Goal: Task Accomplishment & Management: Use online tool/utility

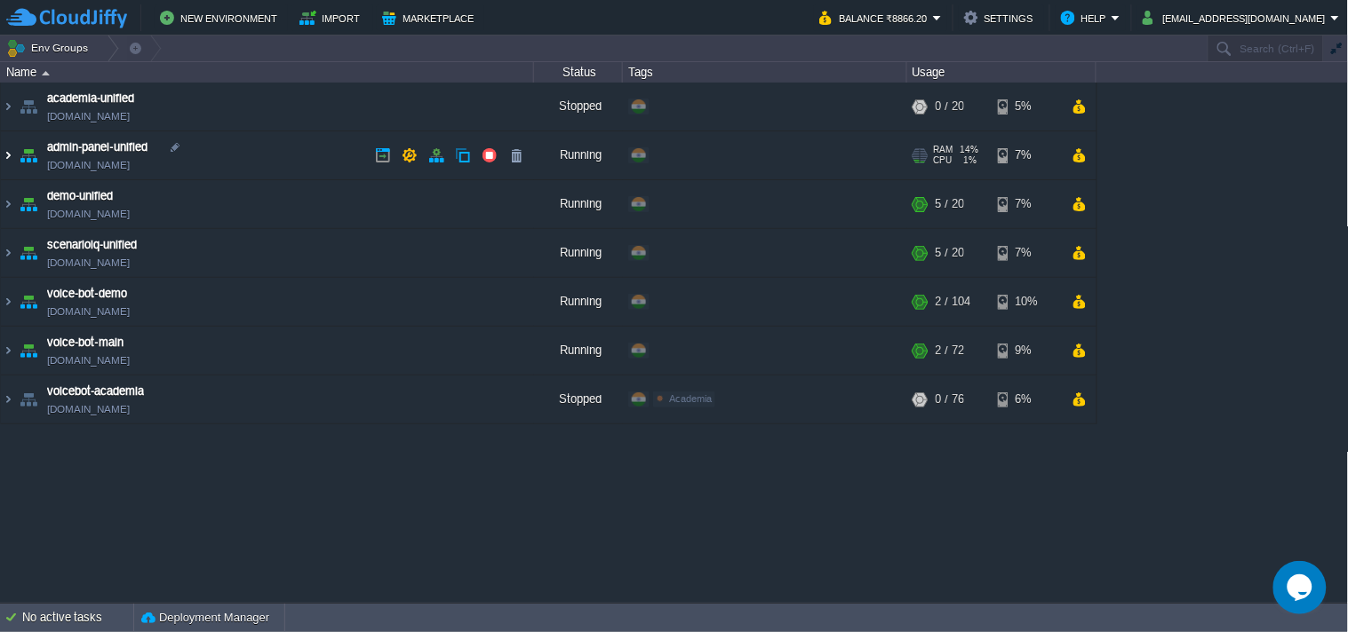
click at [11, 151] on img at bounding box center [8, 155] width 14 height 48
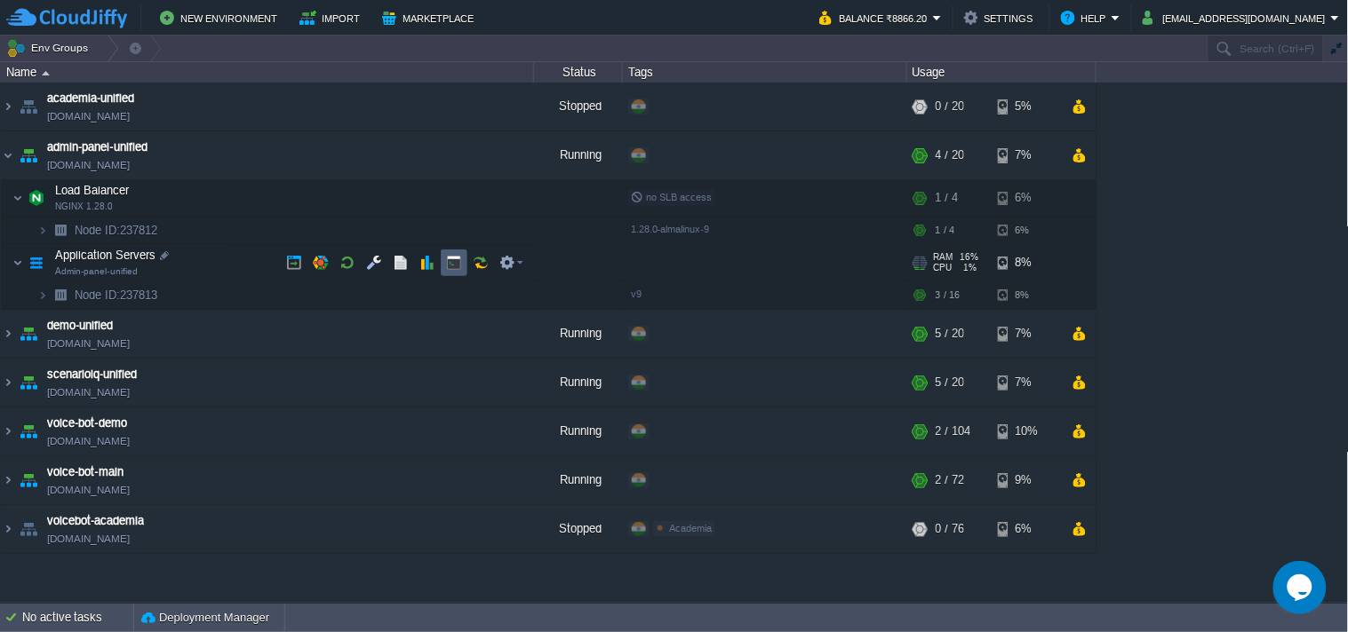
click at [473, 264] on button "button" at bounding box center [481, 263] width 16 height 16
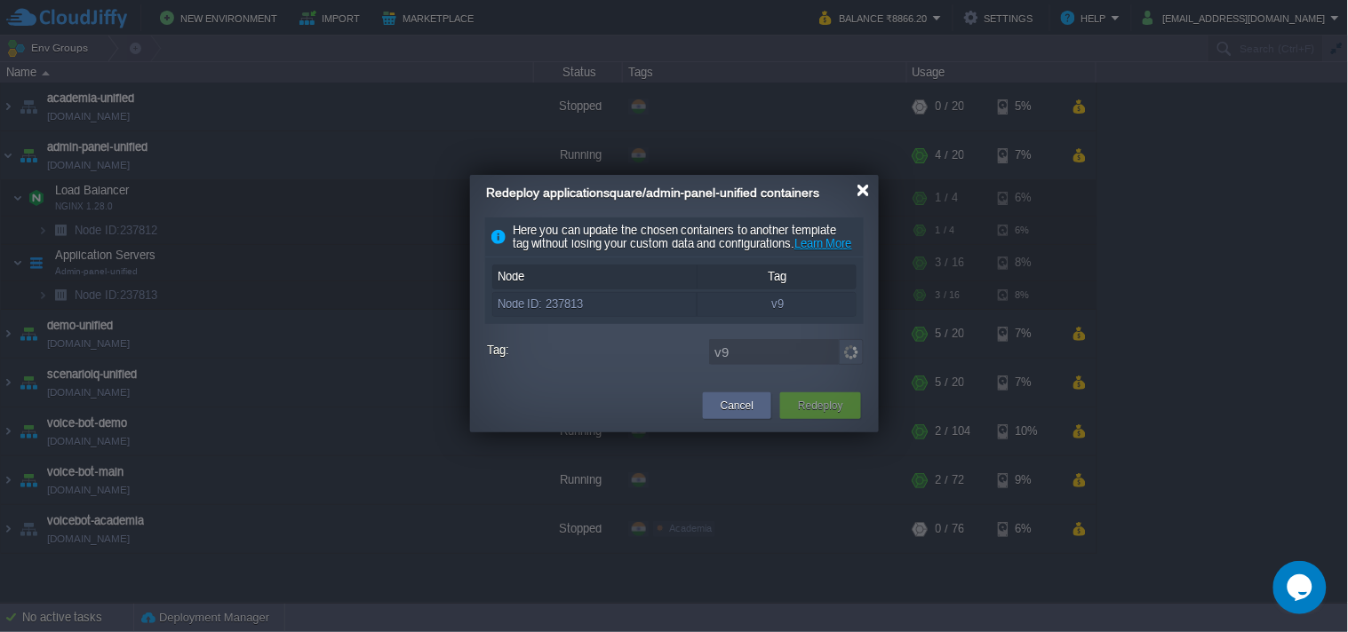
click at [858, 184] on div at bounding box center [862, 190] width 13 height 13
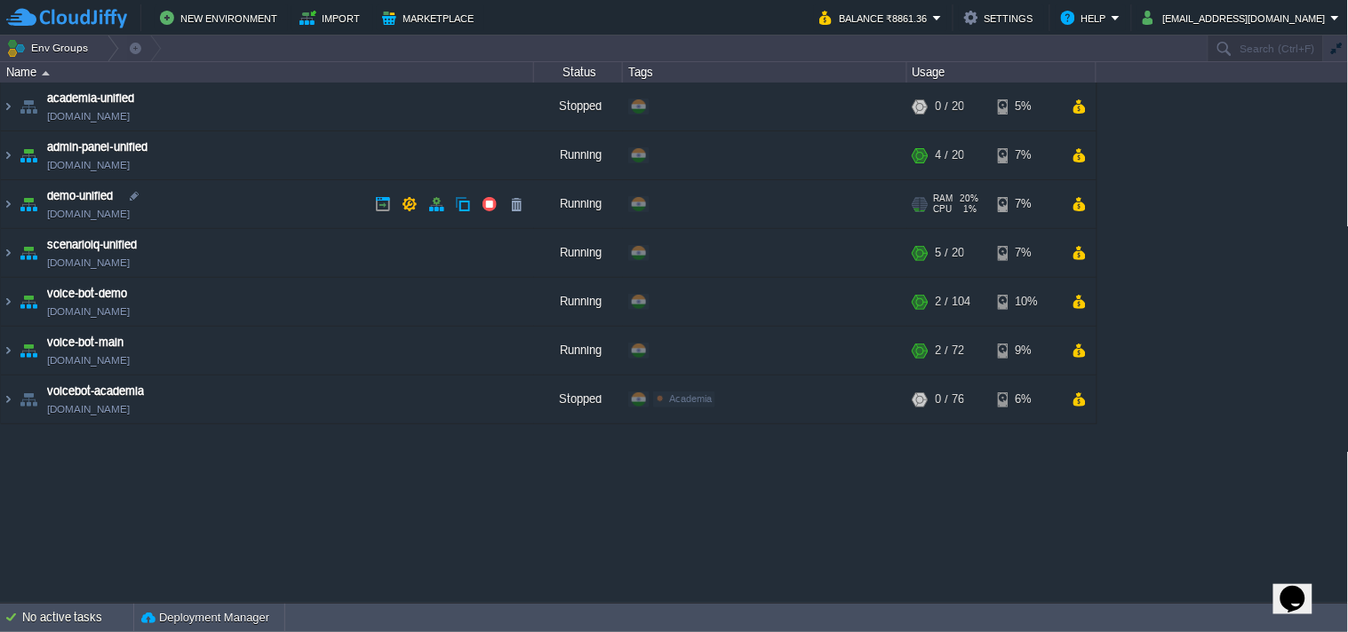
click at [111, 219] on link "[DOMAIN_NAME]" at bounding box center [88, 214] width 83 height 18
select select "default"
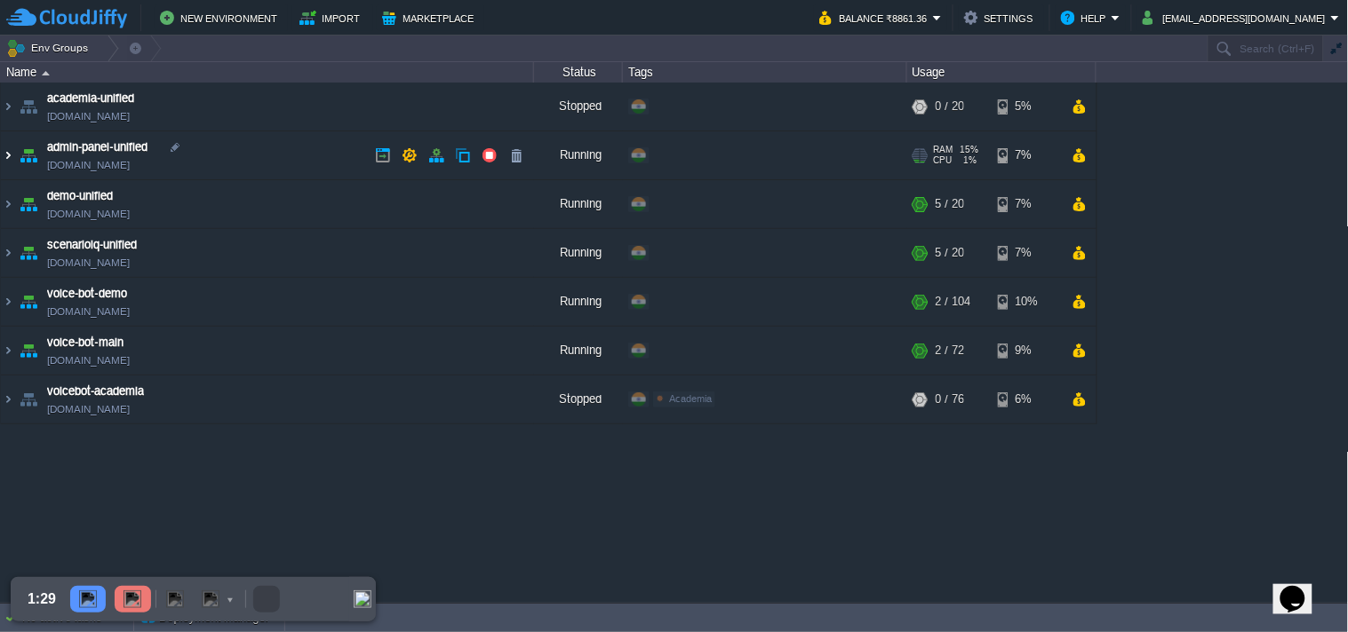
click at [4, 157] on img at bounding box center [8, 155] width 14 height 48
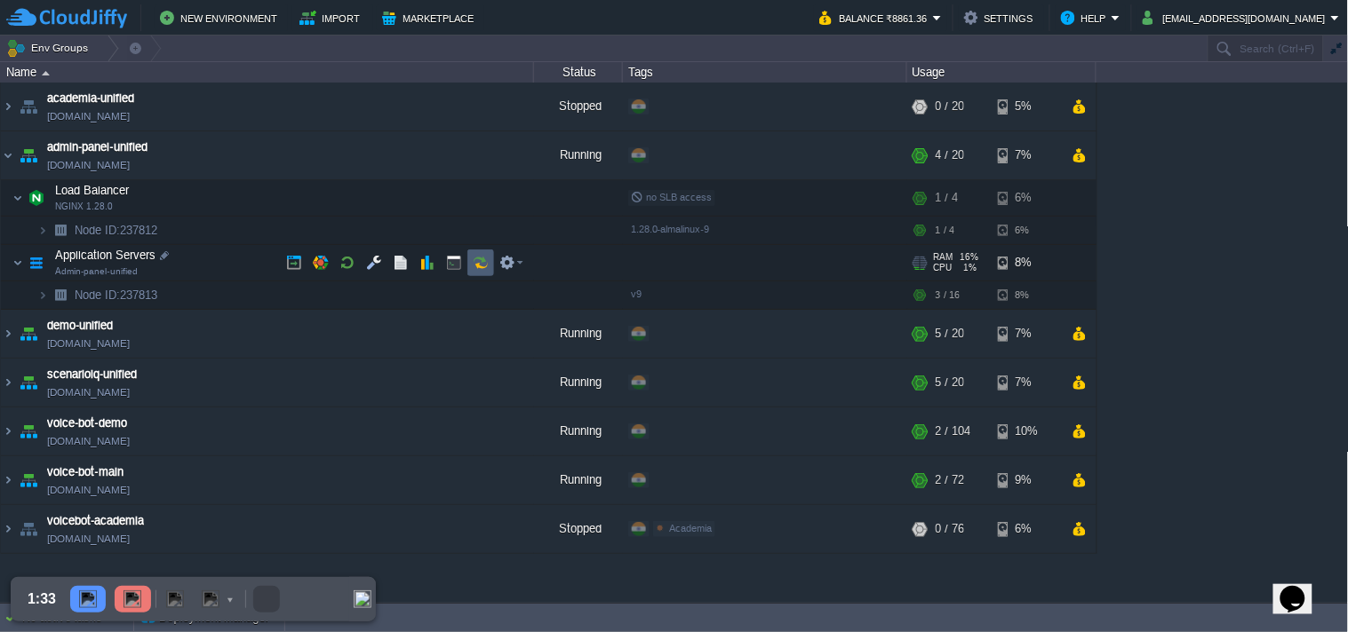
click at [476, 259] on button "button" at bounding box center [481, 263] width 16 height 16
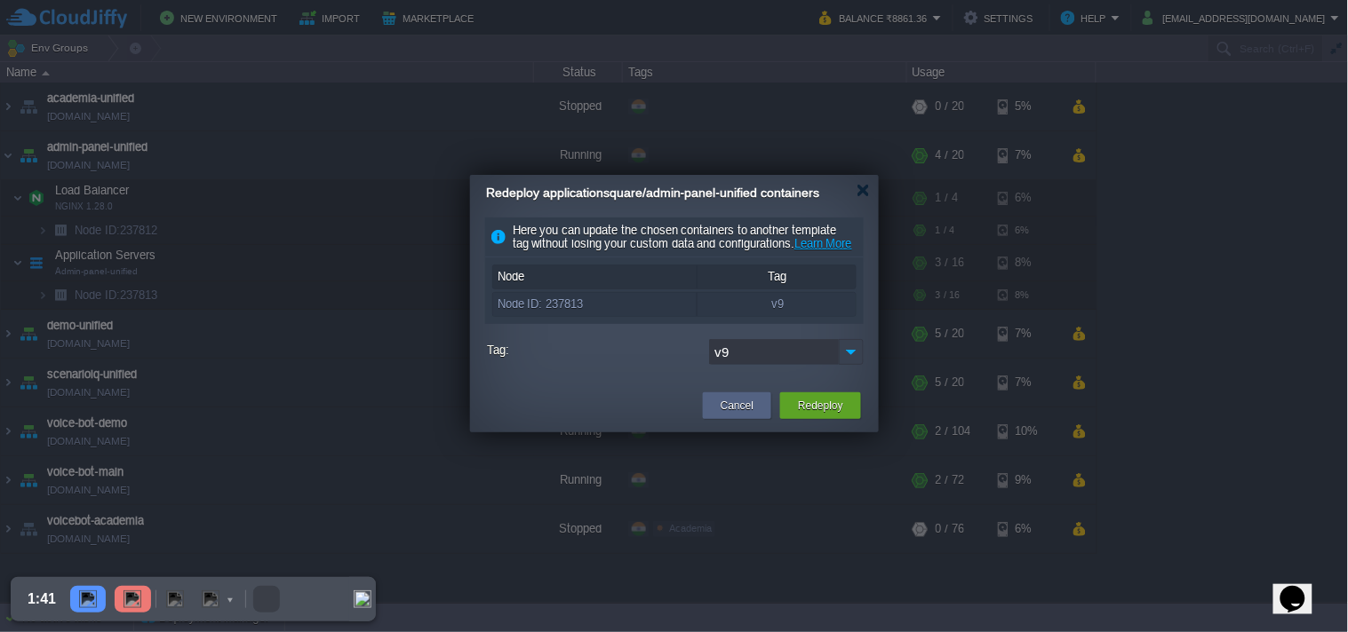
click at [847, 365] on img at bounding box center [851, 352] width 25 height 26
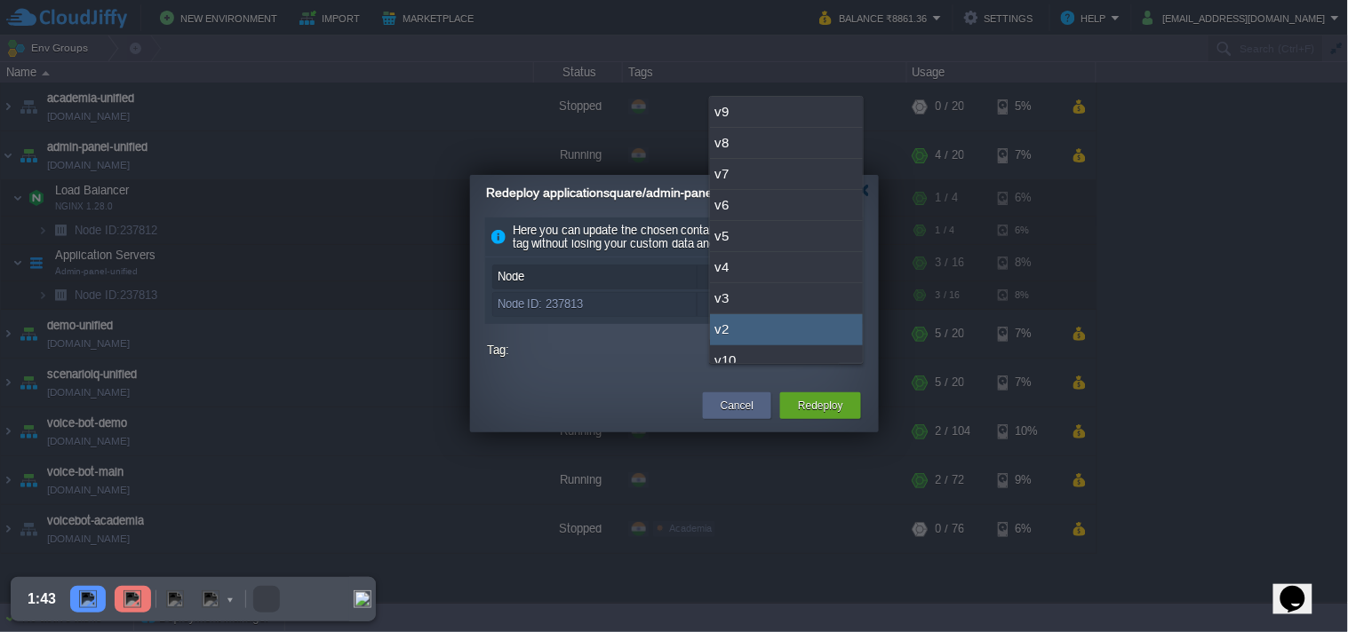
scroll to position [44, 0]
click at [775, 305] on div "v10" at bounding box center [786, 317] width 153 height 31
type input "v10"
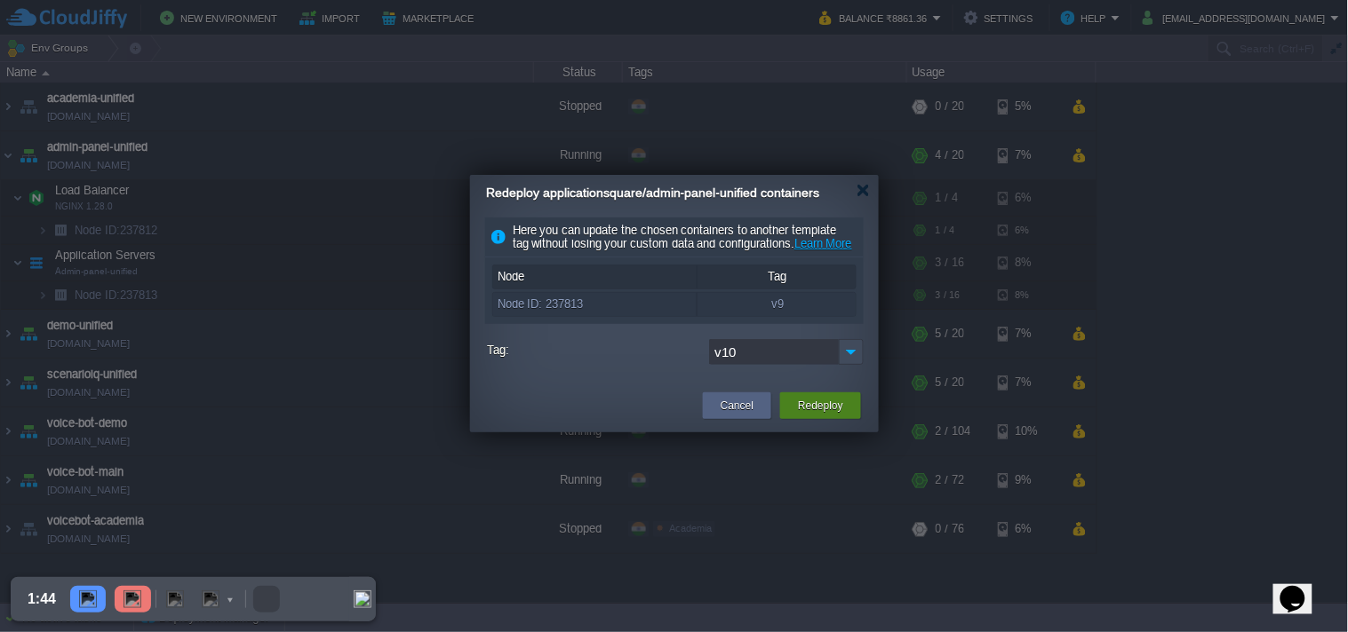
click at [809, 419] on div "Redeploy" at bounding box center [820, 406] width 54 height 27
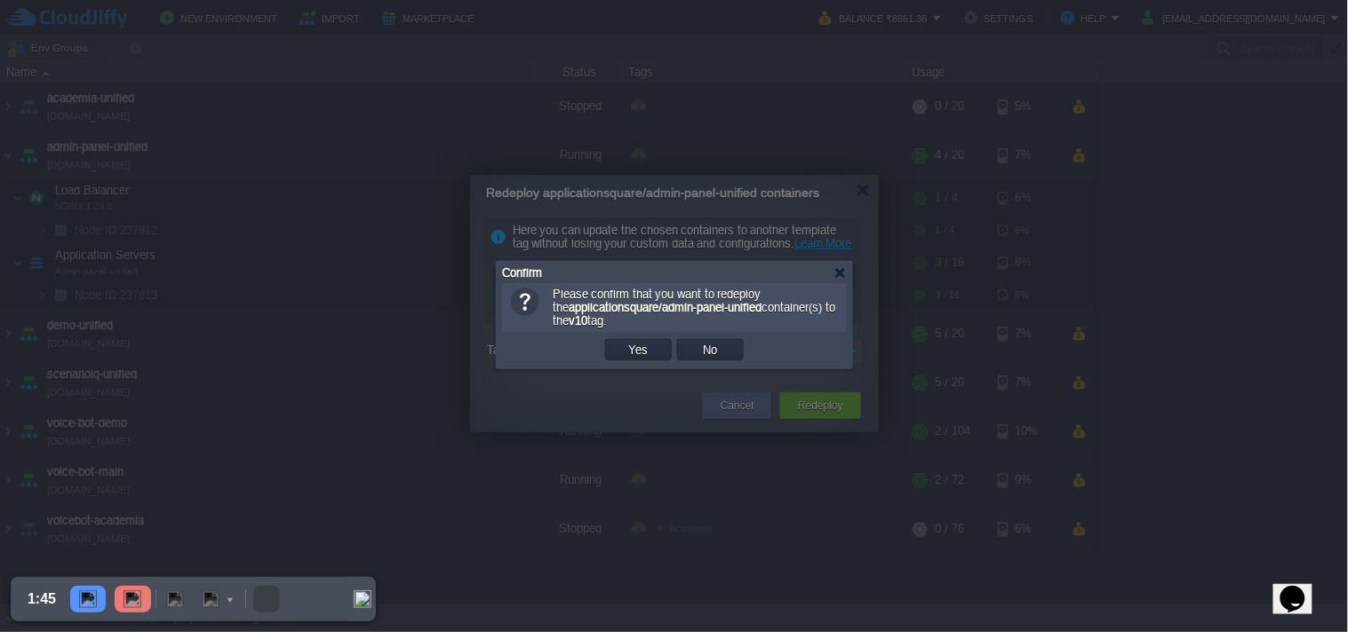
click at [658, 353] on td "Yes" at bounding box center [638, 349] width 67 height 21
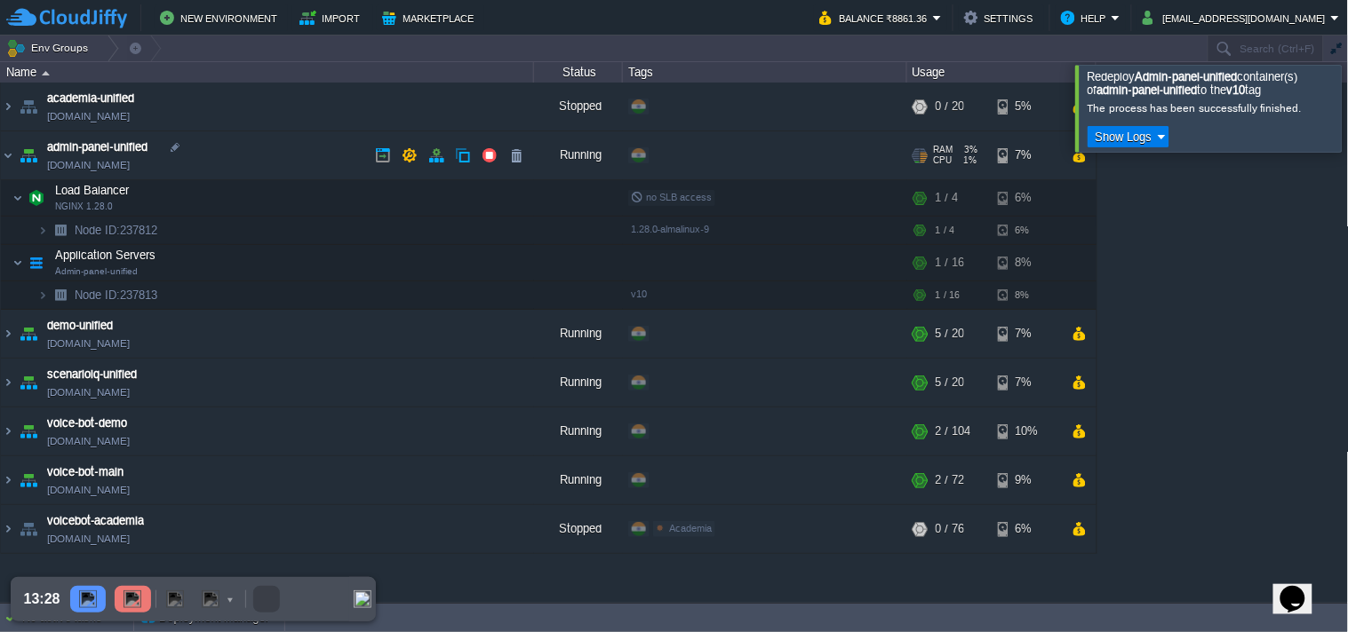
click at [143, 155] on span "admin-panel-unified" at bounding box center [97, 148] width 100 height 18
drag, startPoint x: 144, startPoint y: 163, endPoint x: 256, endPoint y: 325, distance: 197.4
click at [130, 163] on link "[DOMAIN_NAME]" at bounding box center [88, 165] width 83 height 18
click at [130, 172] on link "[DOMAIN_NAME]" at bounding box center [88, 165] width 83 height 18
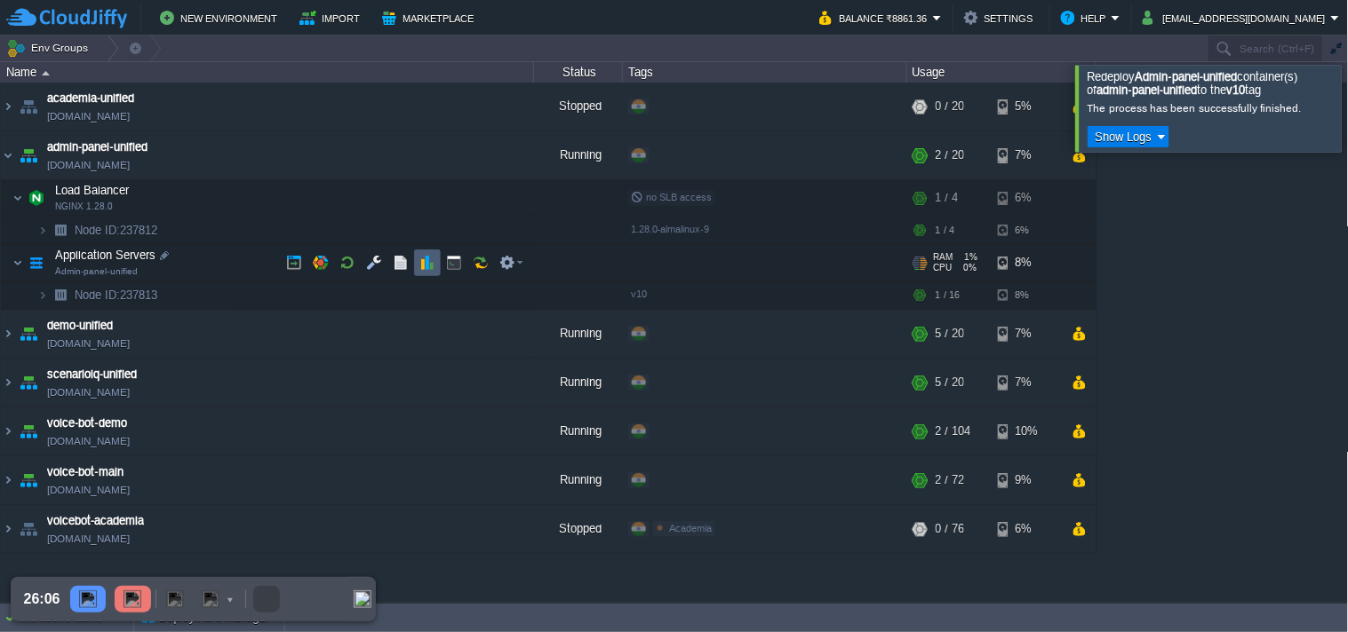
click at [401, 262] on button "button" at bounding box center [401, 263] width 16 height 16
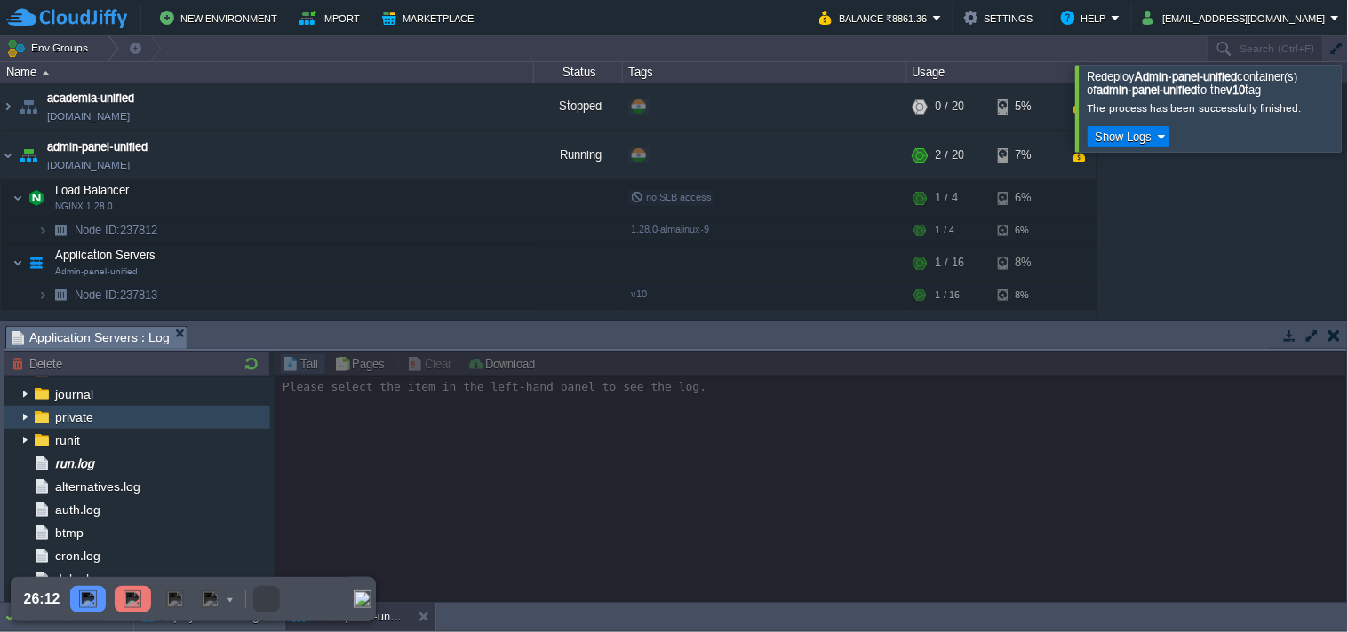
scroll to position [99, 0]
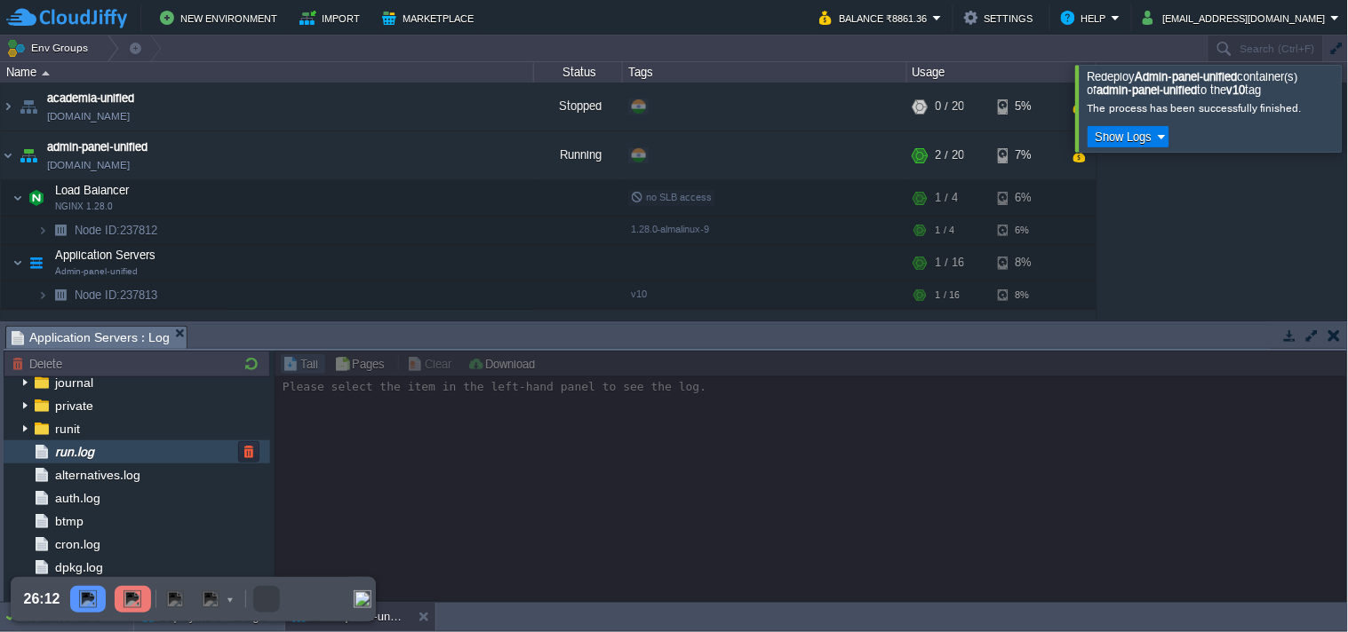
click at [131, 455] on div "run.log" at bounding box center [137, 452] width 266 height 23
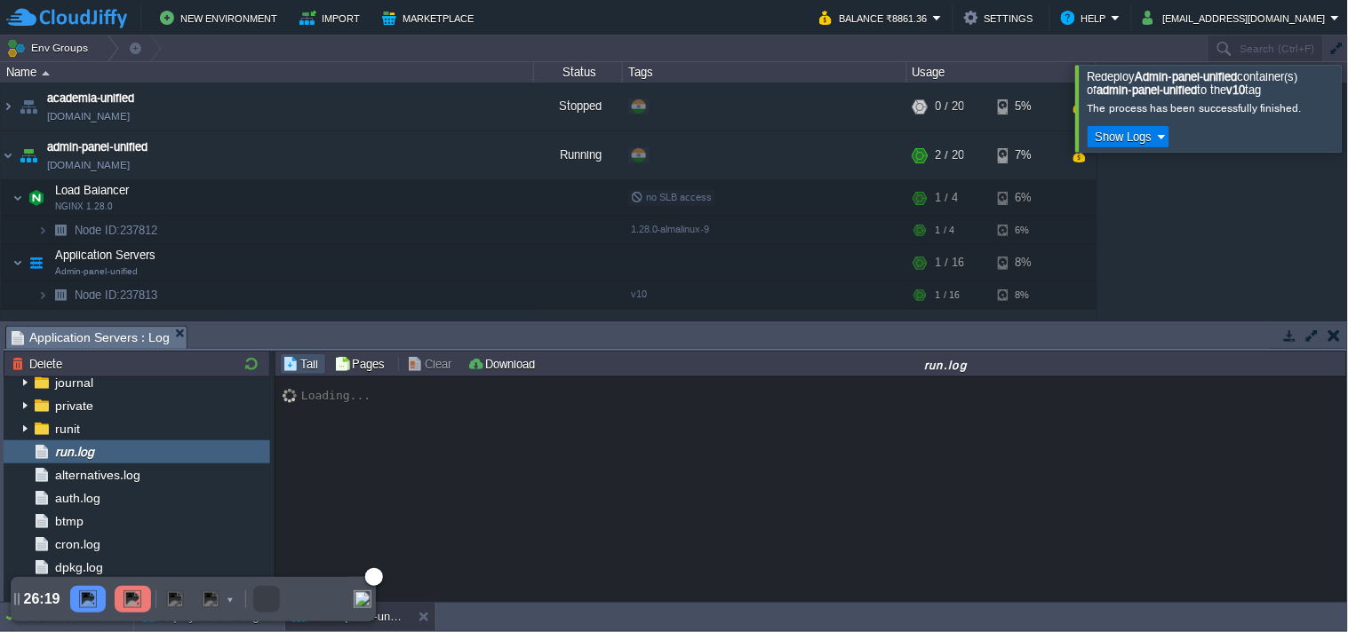
click at [358, 592] on img "Collapse" at bounding box center [363, 600] width 18 height 18
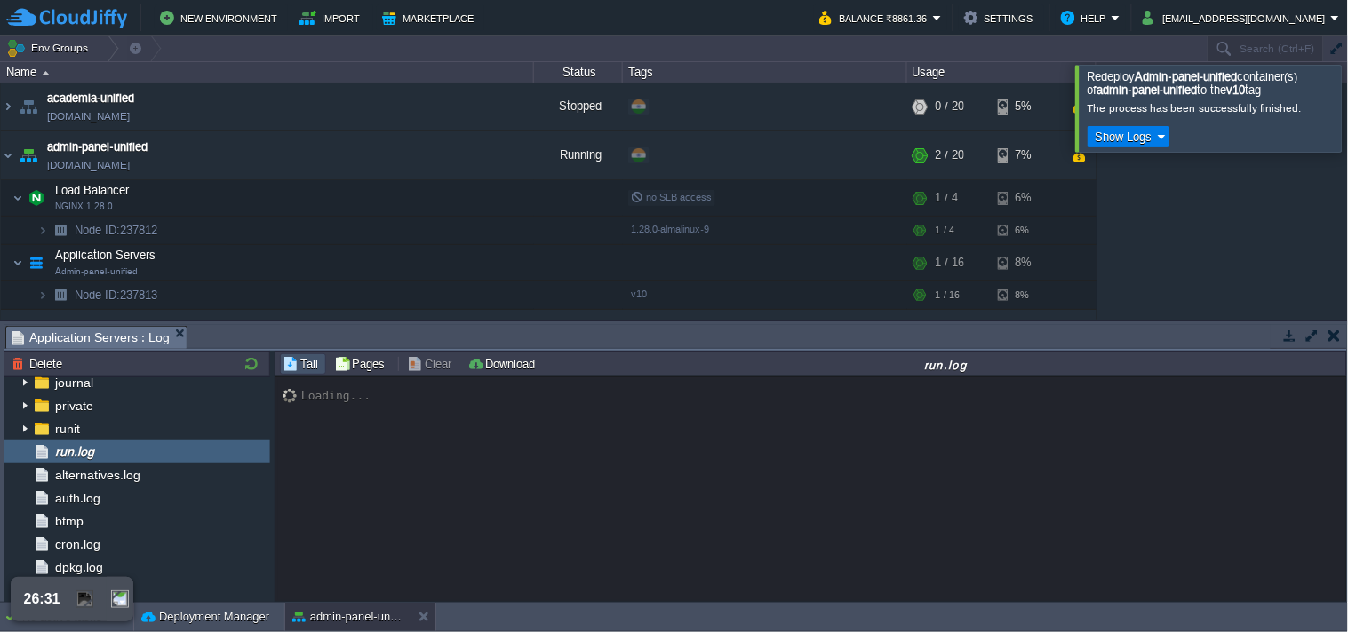
scroll to position [769, 0]
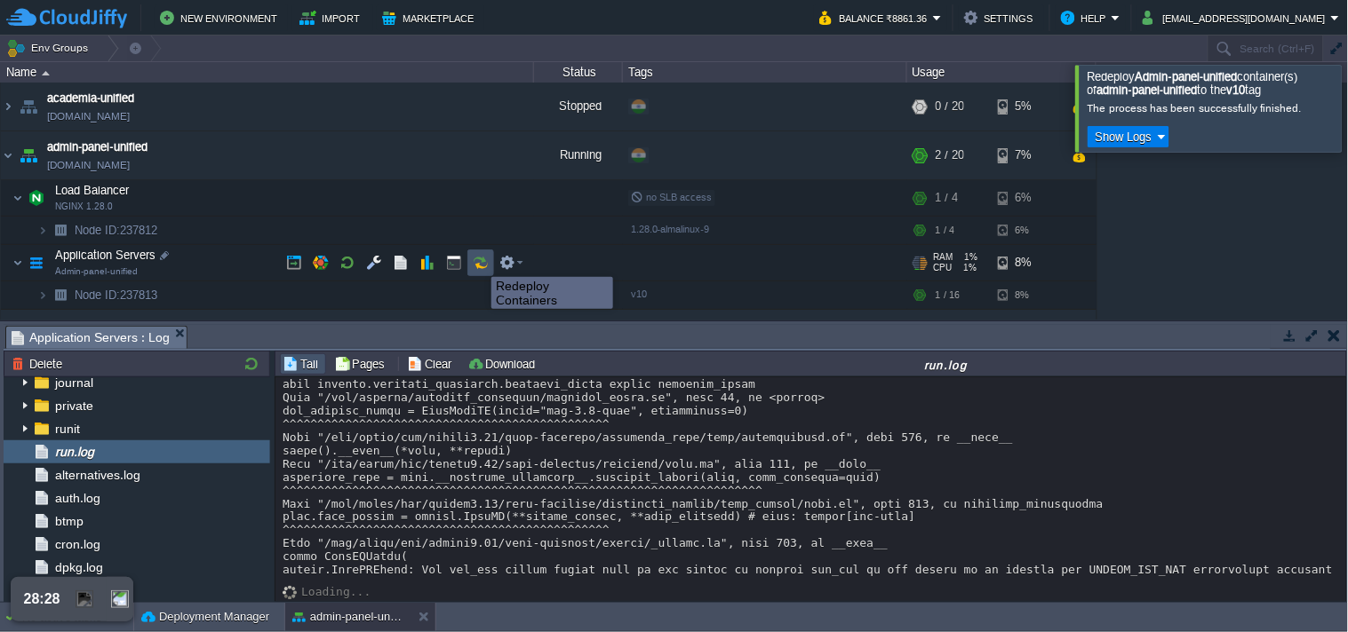
click at [478, 261] on button "button" at bounding box center [481, 263] width 16 height 16
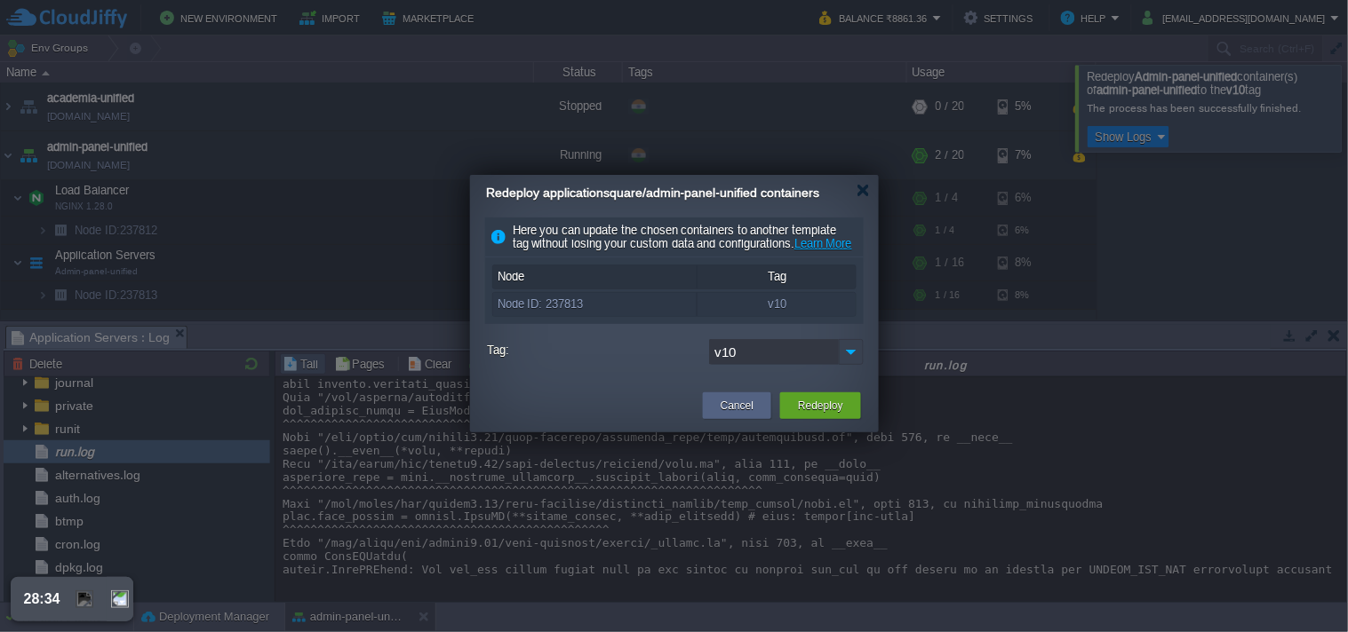
click at [847, 365] on img at bounding box center [851, 352] width 25 height 26
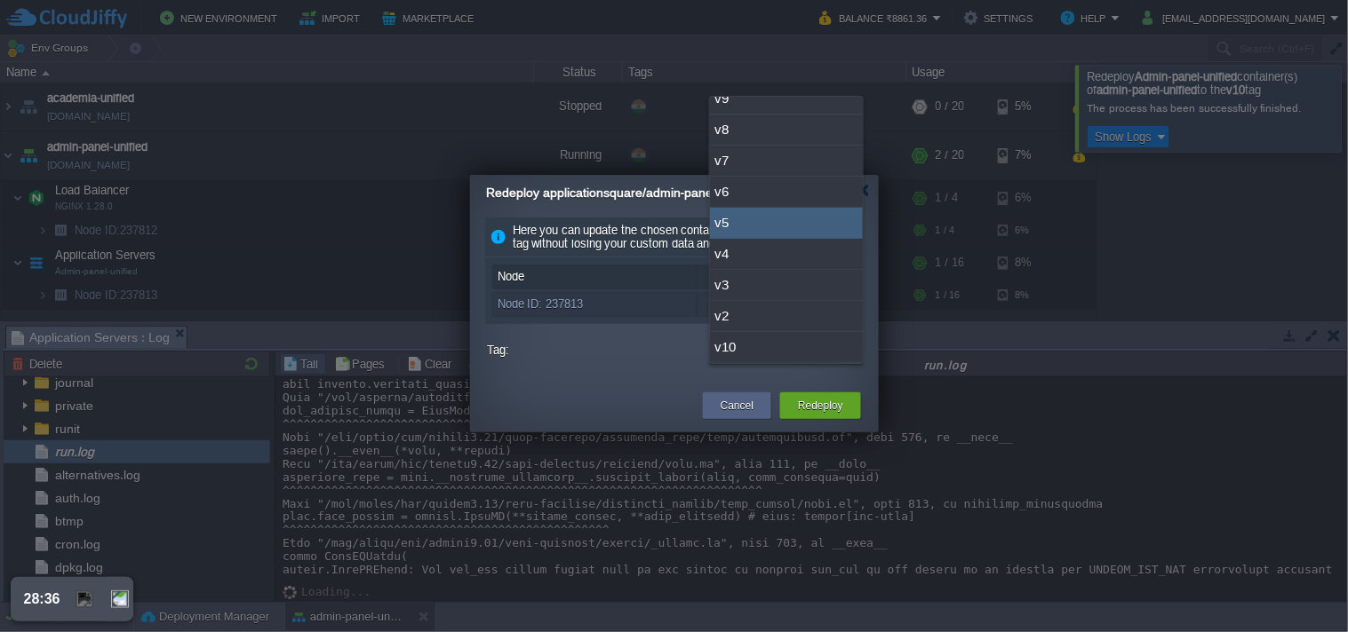
scroll to position [0, 0]
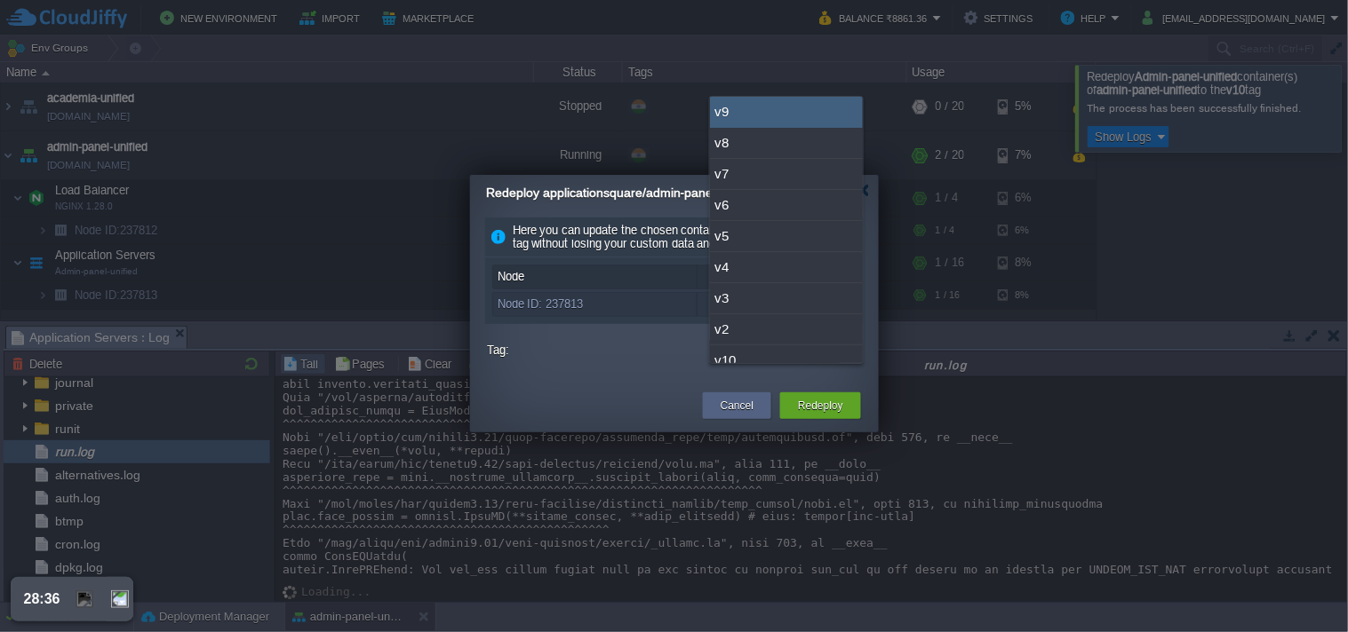
click at [765, 123] on div "v9" at bounding box center [786, 112] width 153 height 31
type input "v9"
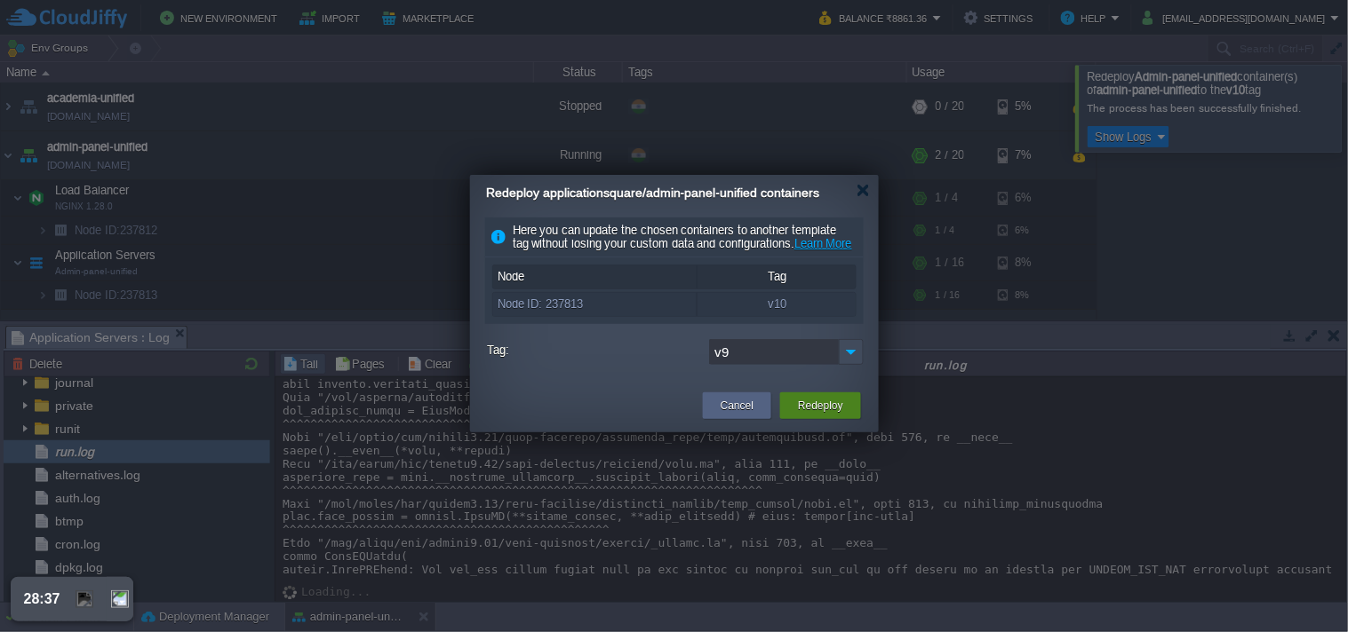
click at [833, 419] on div "Redeploy" at bounding box center [820, 406] width 54 height 27
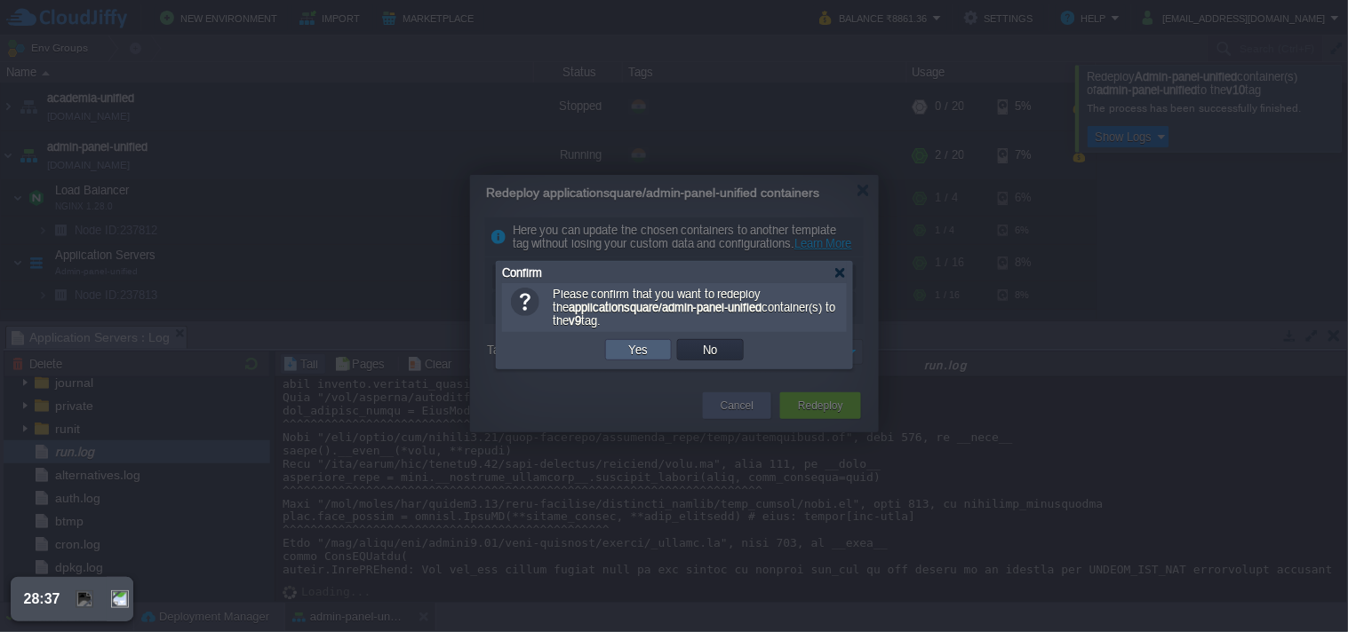
click at [645, 342] on td "Yes" at bounding box center [638, 349] width 67 height 21
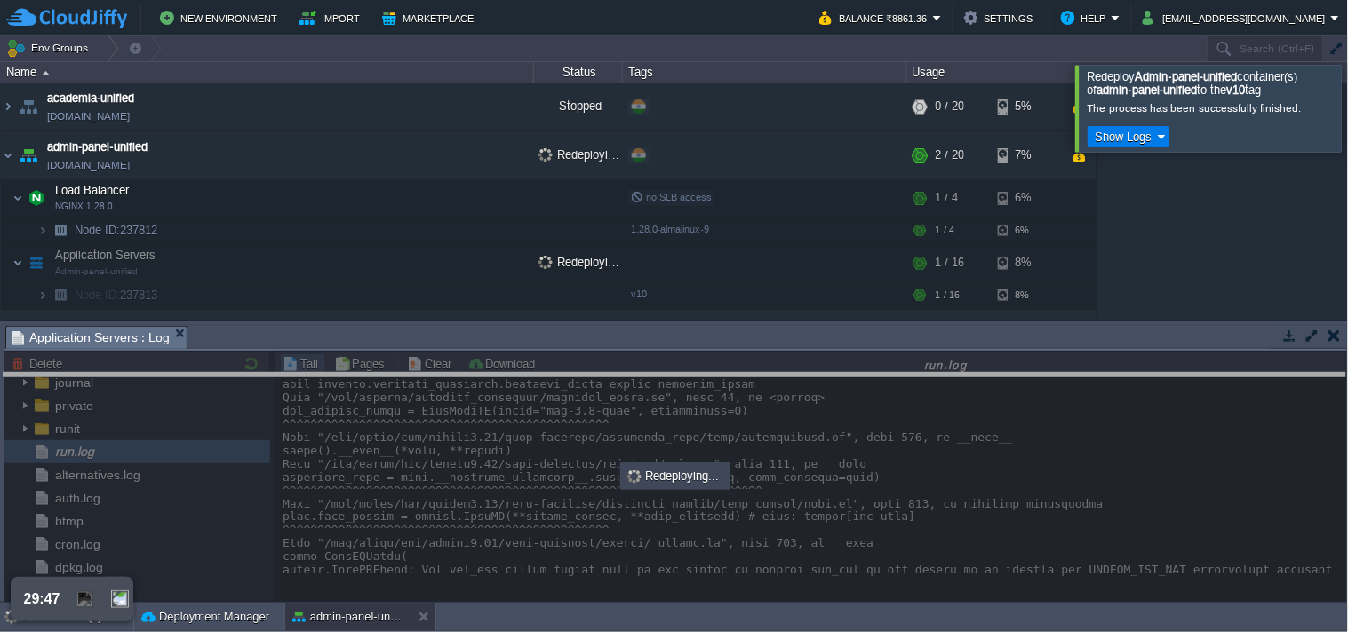
drag, startPoint x: 548, startPoint y: 338, endPoint x: 547, endPoint y: 394, distance: 55.1
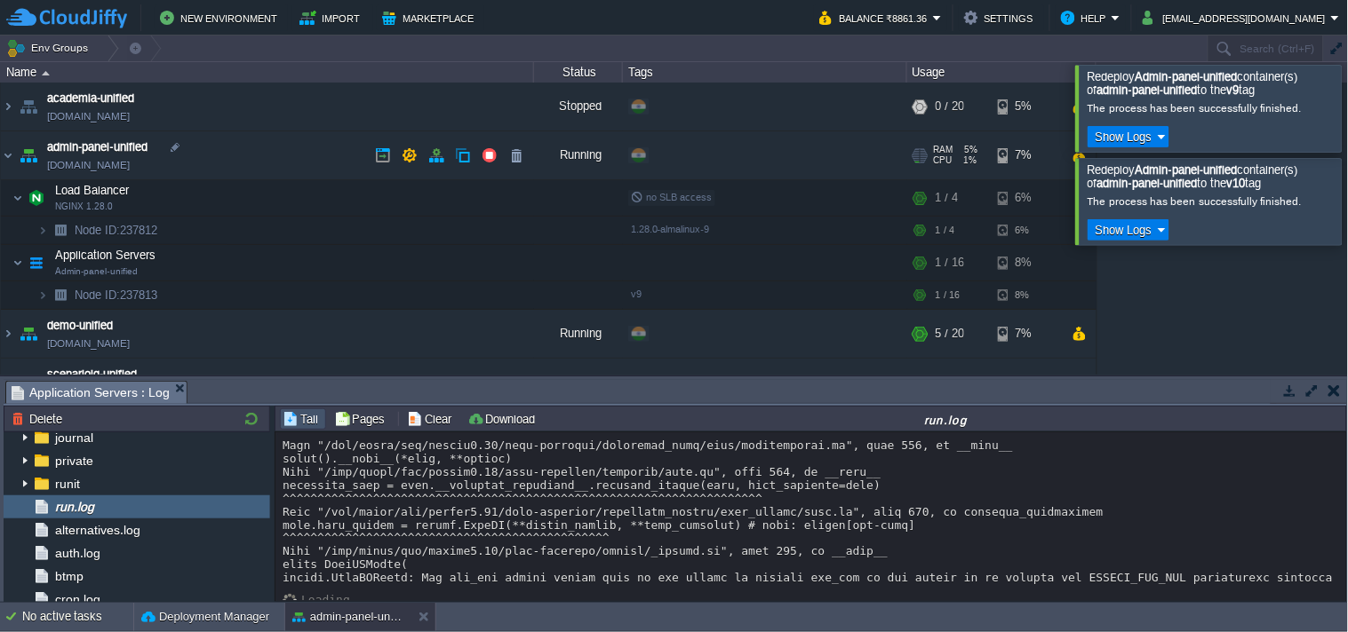
click at [130, 165] on link "[DOMAIN_NAME]" at bounding box center [88, 165] width 83 height 18
click at [1288, 396] on button "button" at bounding box center [1290, 391] width 16 height 16
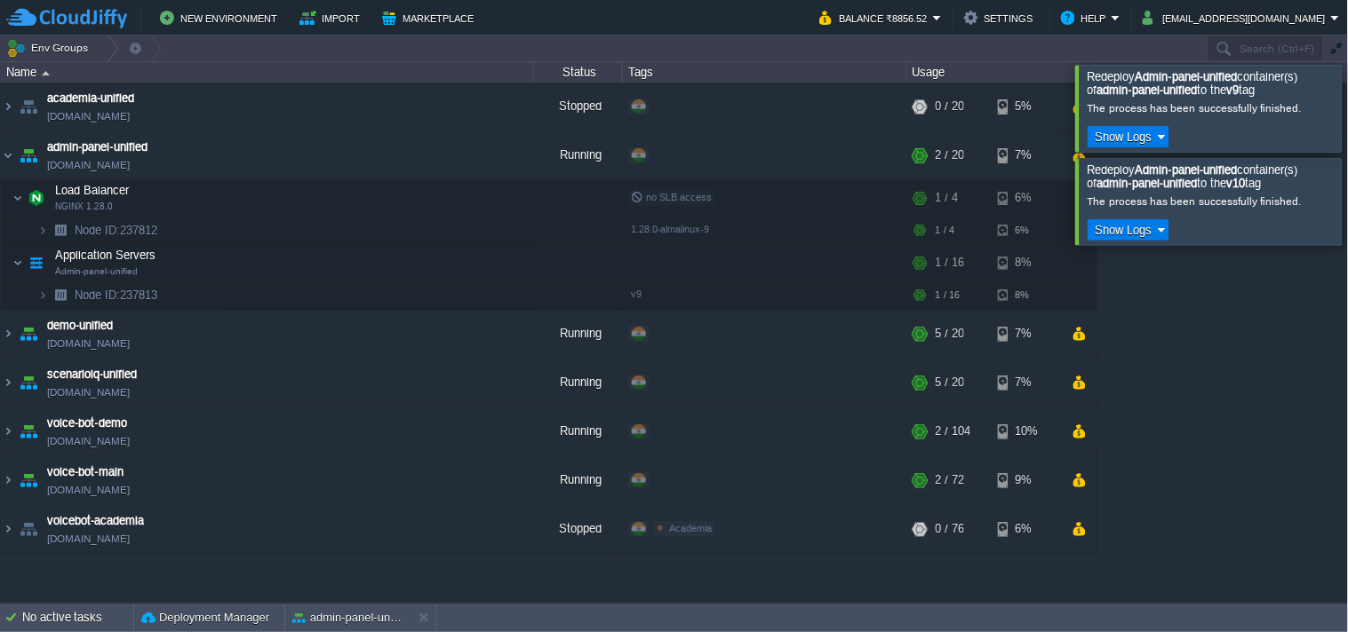
drag, startPoint x: 1319, startPoint y: 192, endPoint x: 1324, endPoint y: 169, distance: 23.7
click at [1347, 193] on div at bounding box center [1370, 201] width 0 height 86
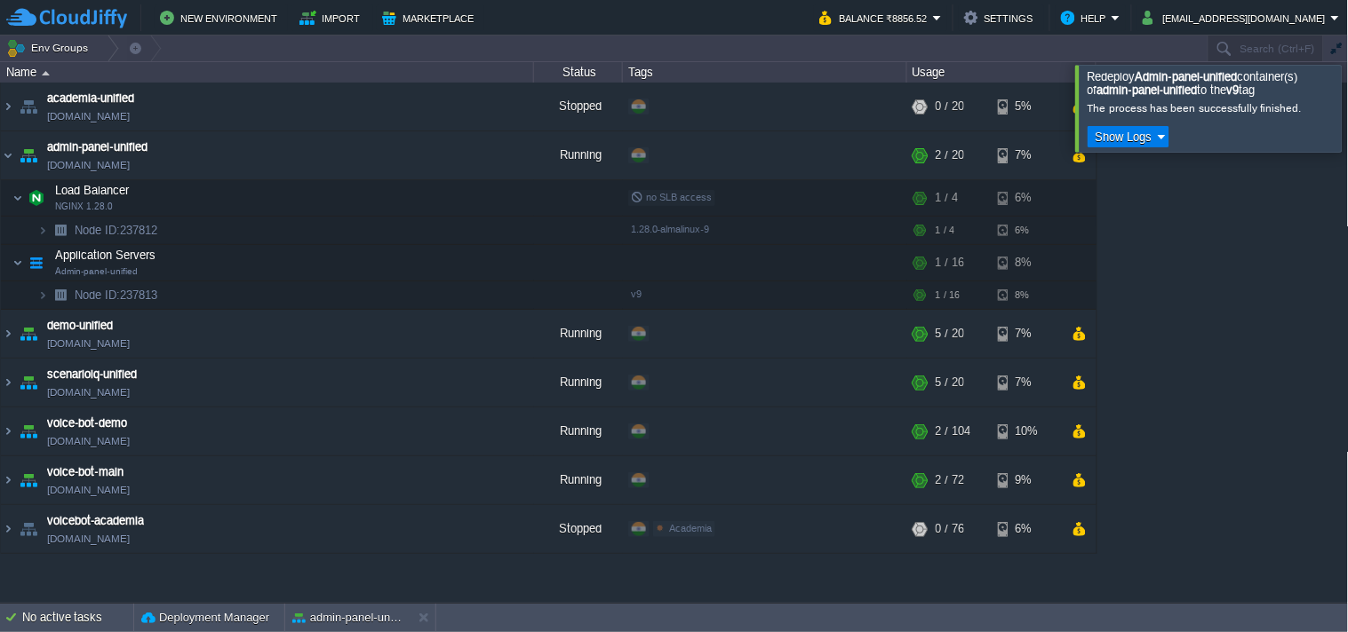
click at [1347, 117] on div at bounding box center [1370, 108] width 0 height 86
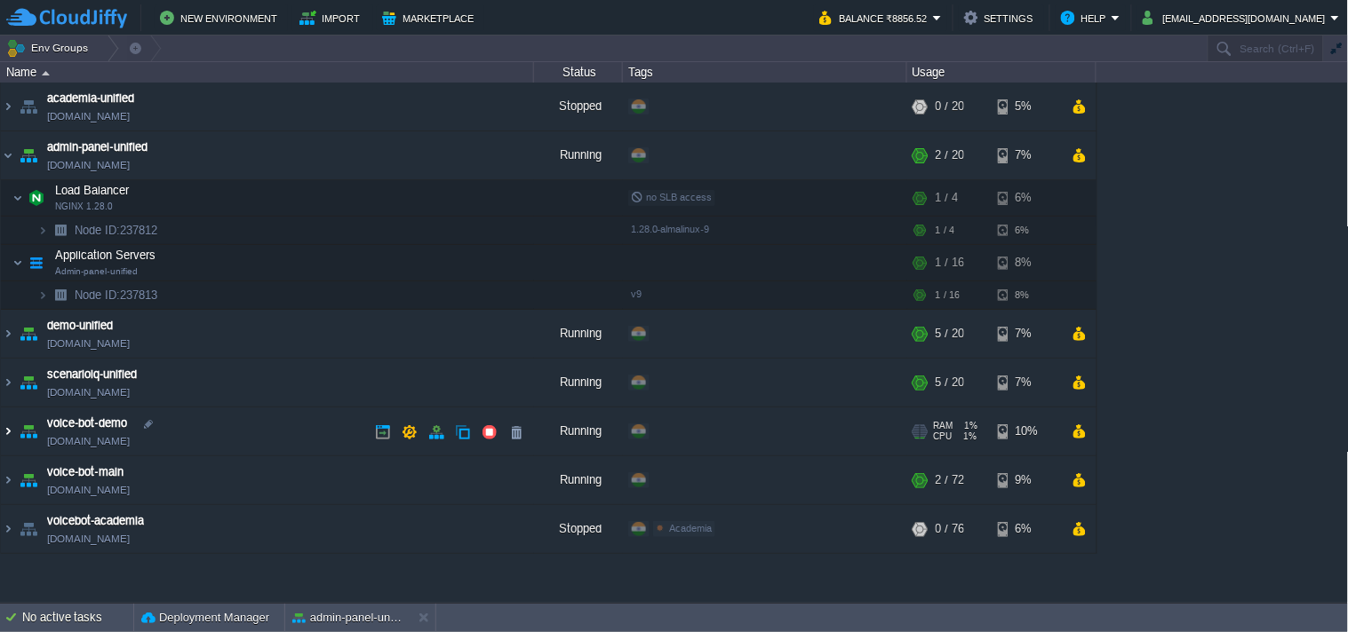
click at [9, 432] on img at bounding box center [8, 432] width 14 height 48
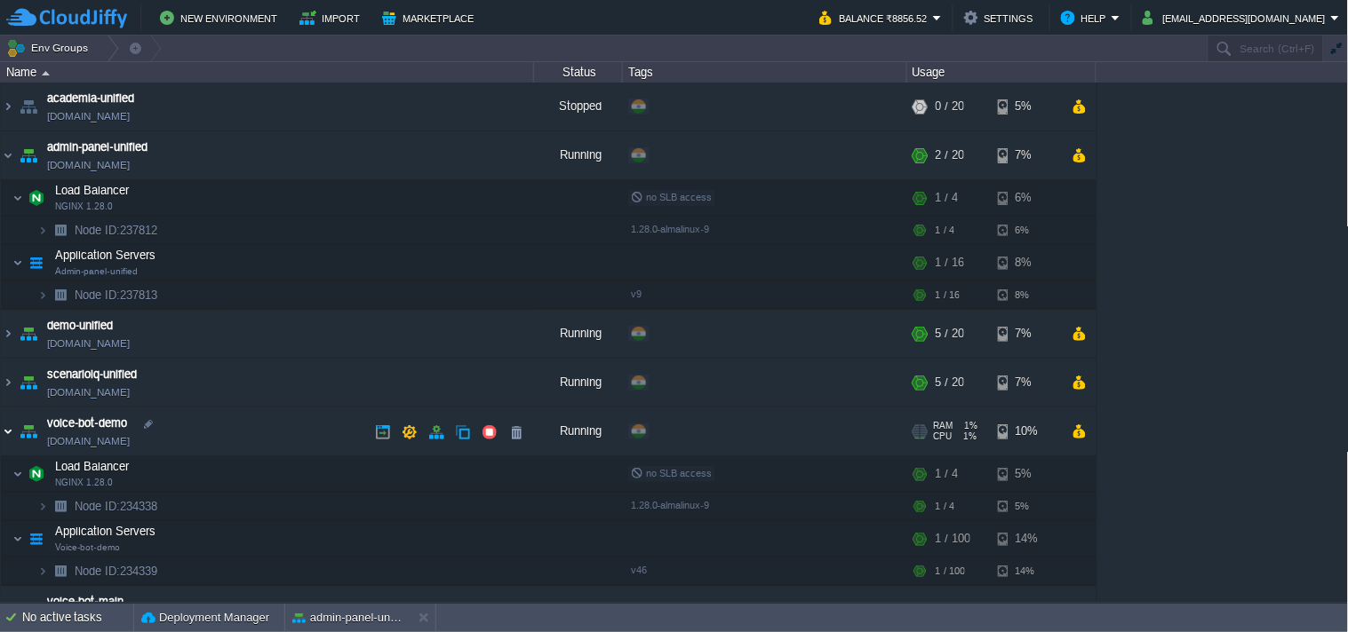
click at [9, 428] on img at bounding box center [8, 432] width 14 height 48
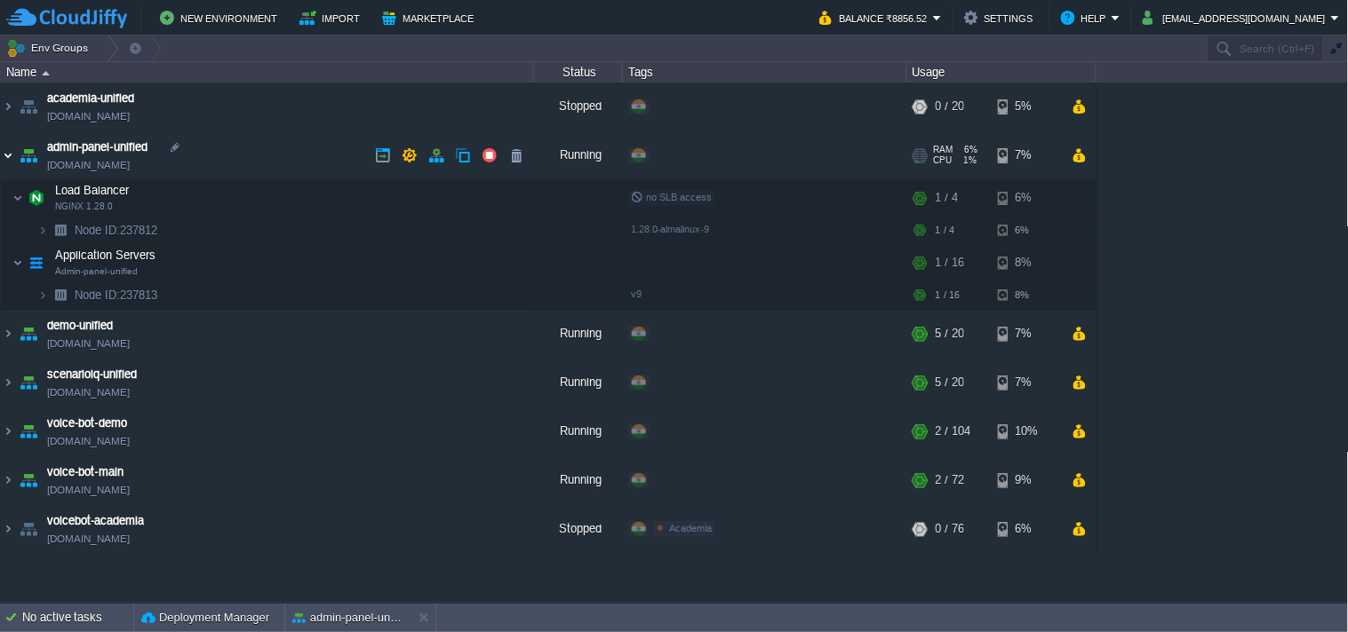
click at [4, 162] on img at bounding box center [8, 155] width 14 height 48
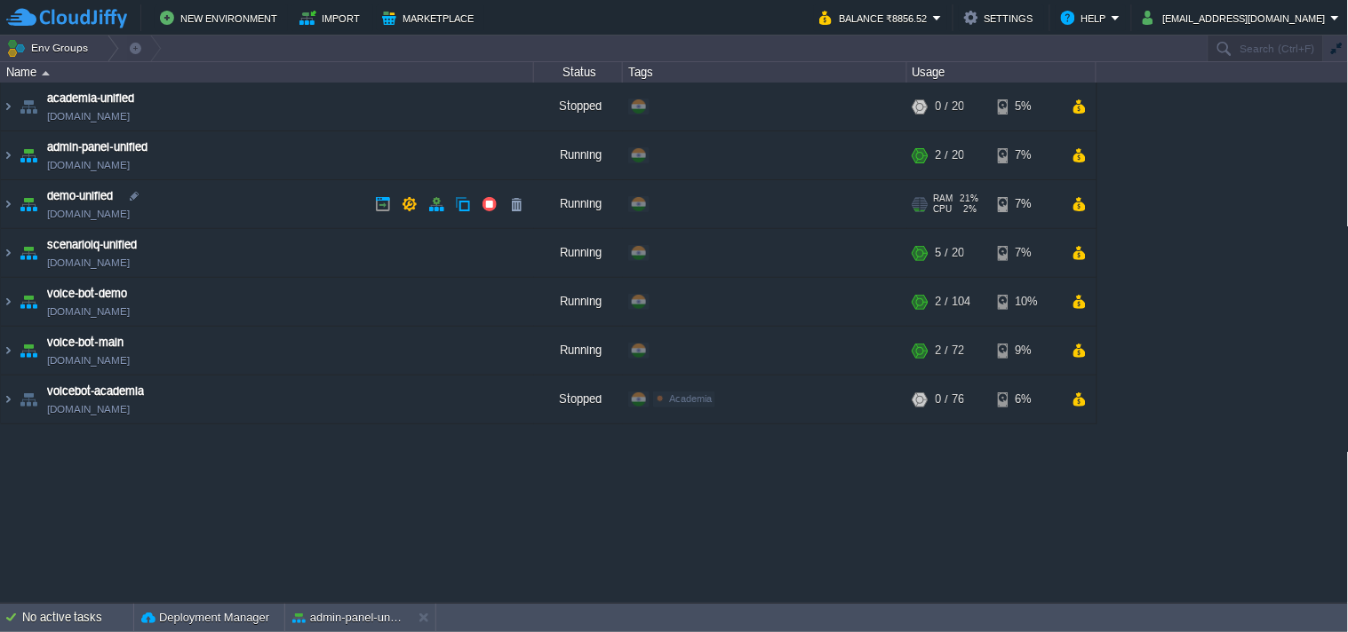
click at [130, 167] on link "[DOMAIN_NAME]" at bounding box center [88, 165] width 83 height 18
